Goal: Task Accomplishment & Management: Manage account settings

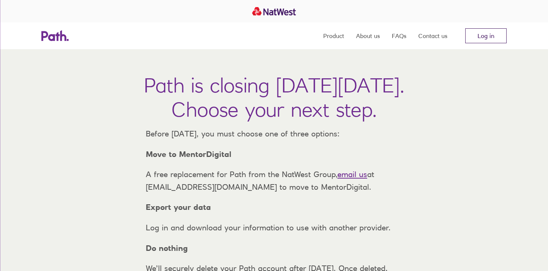
click at [501, 35] on link "Log in" at bounding box center [485, 35] width 41 height 15
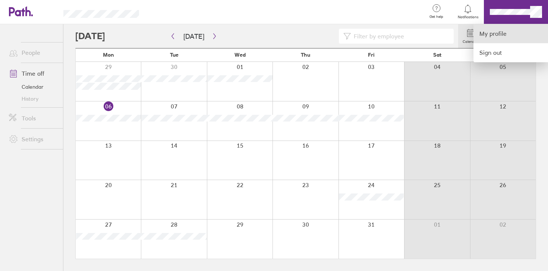
click at [502, 29] on link "My profile" at bounding box center [511, 33] width 75 height 19
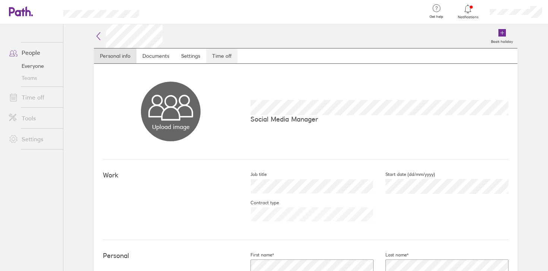
click at [222, 59] on link "Time off" at bounding box center [221, 55] width 31 height 15
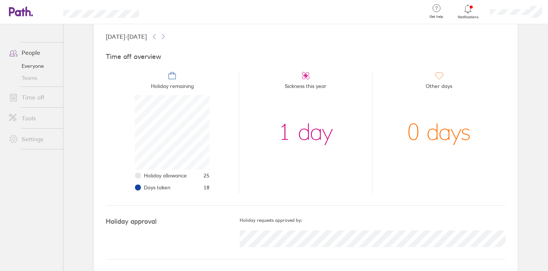
scroll to position [1, 0]
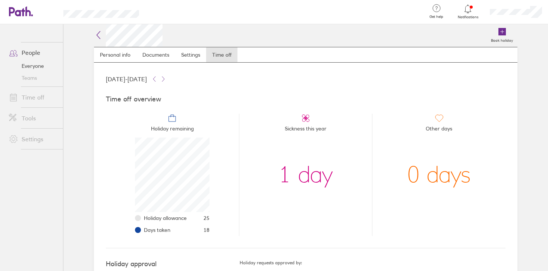
click at [101, 34] on icon at bounding box center [98, 35] width 9 height 9
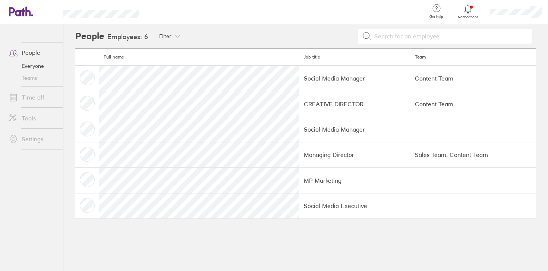
click at [23, 9] on icon at bounding box center [17, 11] width 16 height 9
